Goal: Task Accomplishment & Management: Manage account settings

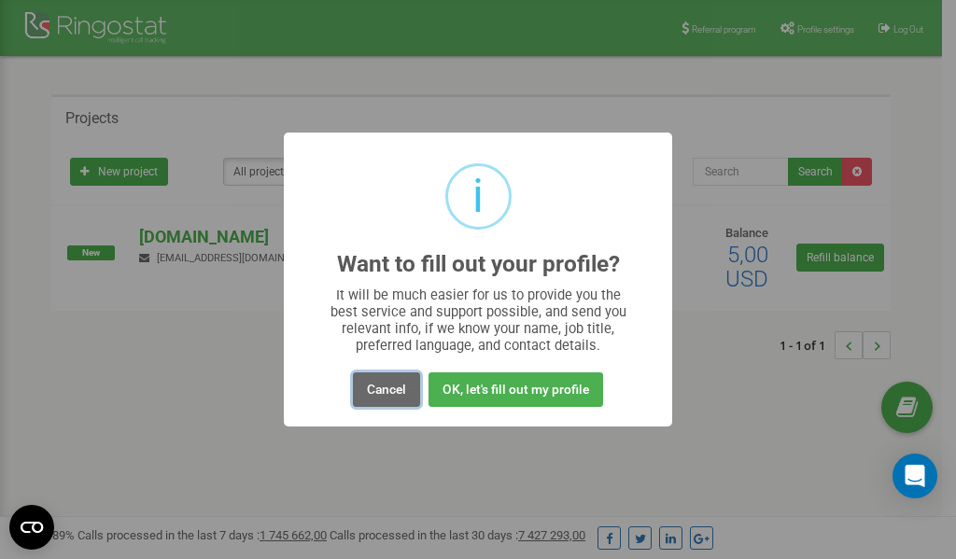
click at [379, 394] on button "Cancel" at bounding box center [386, 390] width 67 height 35
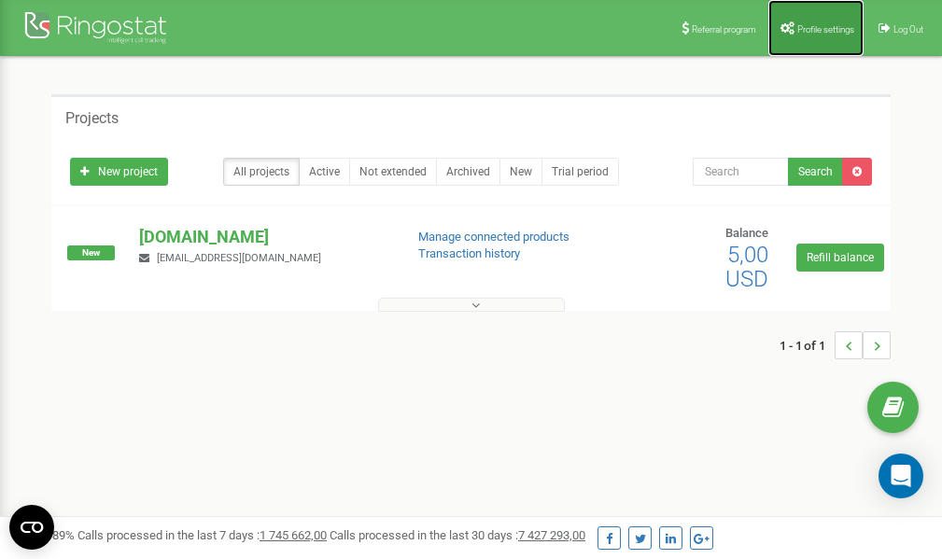
click at [815, 24] on span "Profile settings" at bounding box center [826, 29] width 57 height 10
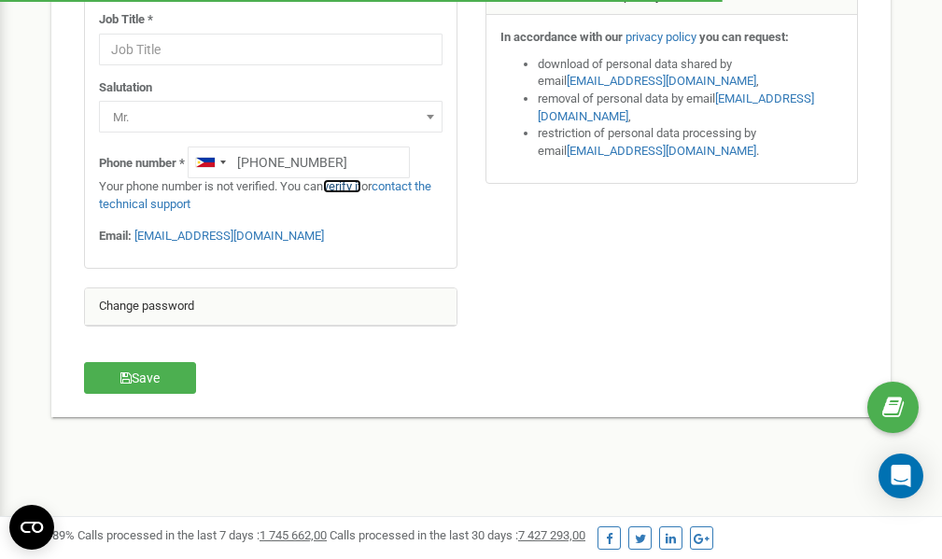
click at [349, 188] on link "verify it" at bounding box center [342, 186] width 38 height 14
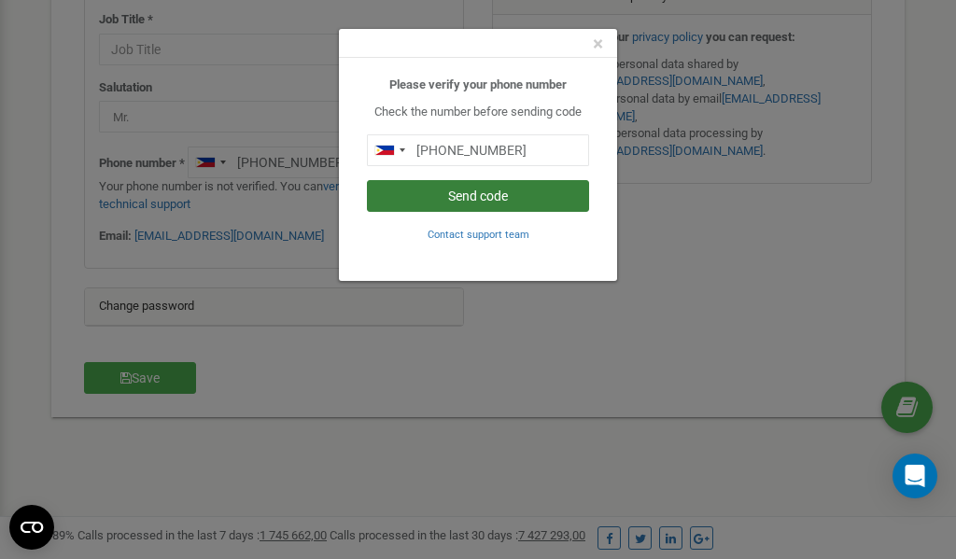
click at [491, 195] on button "Send code" at bounding box center [478, 196] width 222 height 32
